Goal: Task Accomplishment & Management: Use online tool/utility

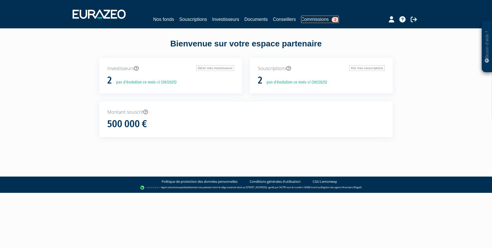
click at [320, 21] on link "Commissions 2" at bounding box center [320, 19] width 38 height 7
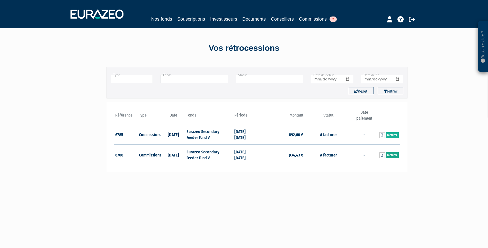
click at [393, 155] on link "Facturer" at bounding box center [392, 155] width 13 height 6
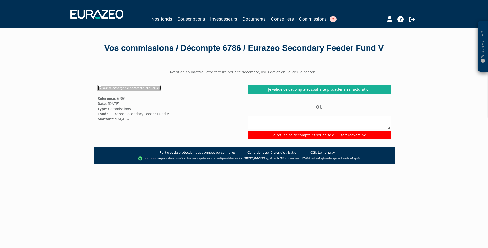
click at [133, 91] on link "Pour télécharger le décompte, cliquez ici" at bounding box center [130, 88] width 64 height 6
drag, startPoint x: 440, startPoint y: 116, endPoint x: 437, endPoint y: 116, distance: 2.8
click at [440, 116] on div "Besoin d'aide ? × J'ai besoin d'aide Si vous avez une question à propos du fonc…" at bounding box center [244, 154] width 488 height 309
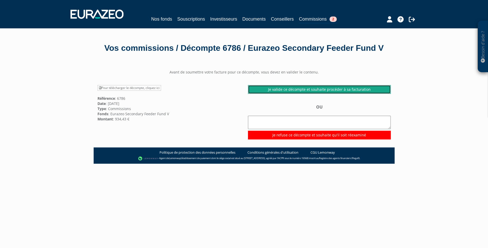
click at [344, 94] on link "Je valide ce décompte et souhaite procéder à sa facturation" at bounding box center [319, 89] width 143 height 9
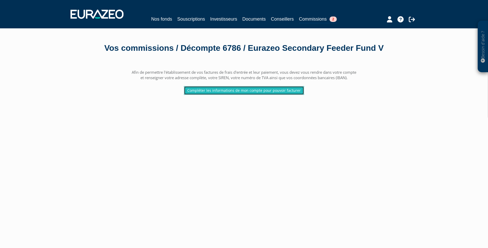
click at [223, 95] on link "Compléter les informations de mon compte pour pouvoir facturer" at bounding box center [244, 90] width 120 height 9
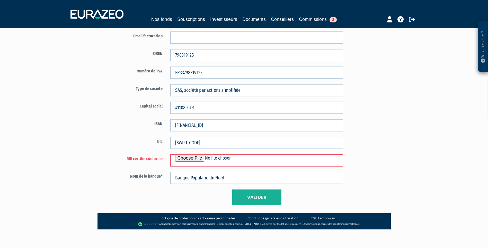
scroll to position [282, 0]
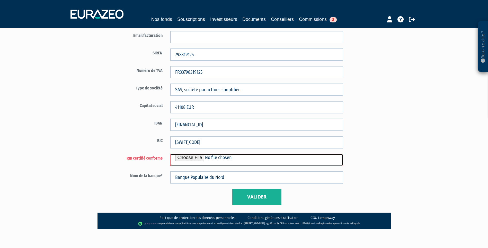
click at [205, 159] on input "file" at bounding box center [256, 159] width 173 height 12
type input "C:\fakepath\RIB caisse epargne R Partenaires.pdf"
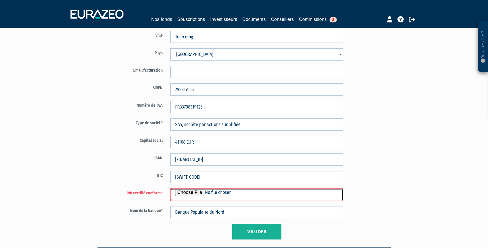
scroll to position [257, 0]
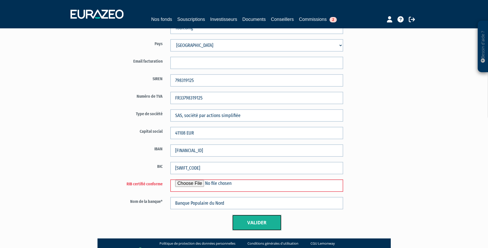
click at [257, 222] on button "Valider" at bounding box center [256, 222] width 49 height 16
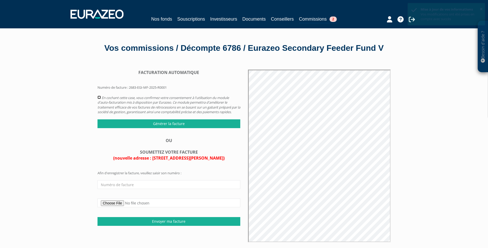
click at [99, 99] on input "checkbox" at bounding box center [99, 97] width 3 height 3
checkbox input "true"
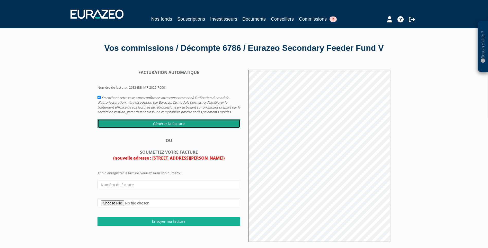
click at [160, 128] on input "Générer la facture" at bounding box center [169, 123] width 143 height 9
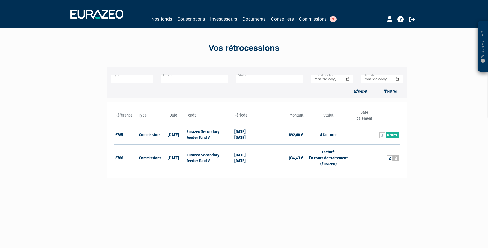
click at [397, 160] on link at bounding box center [396, 158] width 5 height 6
click at [393, 135] on link "Facturer" at bounding box center [392, 135] width 13 height 6
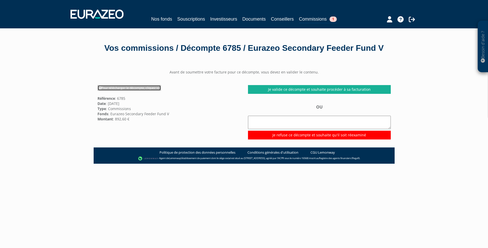
click at [117, 91] on link "Pour télécharger le décompte, cliquez ici" at bounding box center [130, 88] width 64 height 6
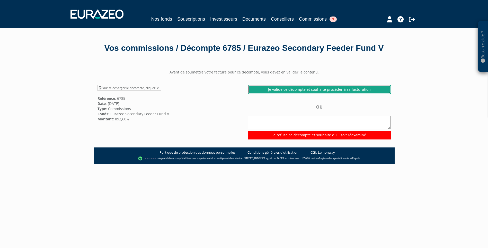
click at [315, 94] on link "Je valide ce décompte et souhaite procéder à sa facturation" at bounding box center [319, 89] width 143 height 9
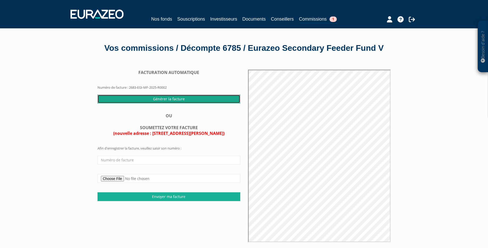
click at [175, 103] on input "Générer la facture" at bounding box center [169, 98] width 143 height 9
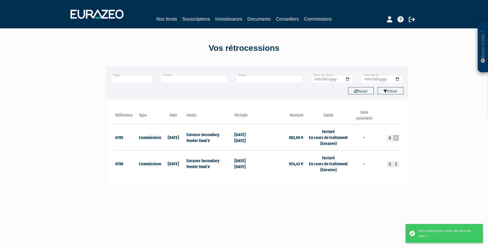
click at [397, 139] on icon at bounding box center [396, 137] width 2 height 3
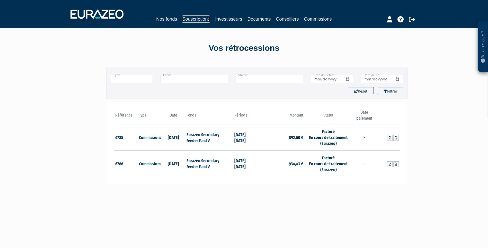
click at [194, 19] on link "Souscriptions" at bounding box center [196, 18] width 28 height 7
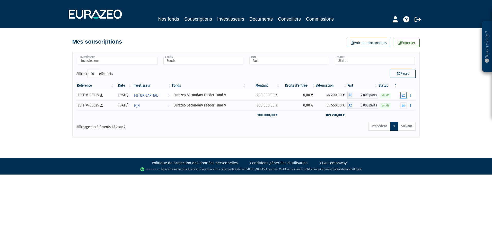
click at [403, 96] on icon "button" at bounding box center [403, 94] width 3 height 3
